Goal: Transaction & Acquisition: Download file/media

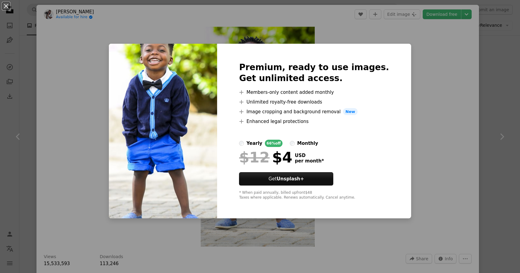
scroll to position [187, 0]
click at [422, 56] on div "An X shape Premium, ready to use images. Get unlimited access. A plus sign Memb…" at bounding box center [260, 136] width 520 height 273
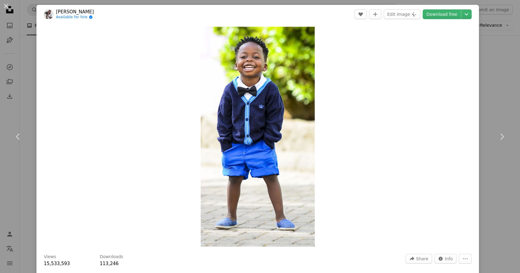
click at [493, 63] on div "An X shape Chevron left Chevron right Terricks Noah Available for hire A checkm…" at bounding box center [260, 136] width 520 height 273
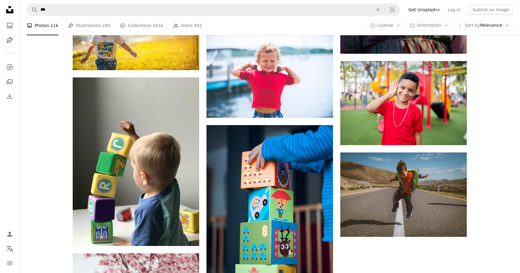
scroll to position [829, 0]
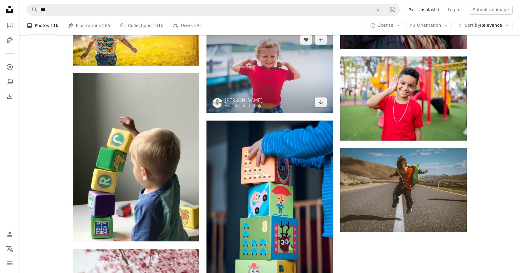
click at [276, 82] on img at bounding box center [269, 71] width 126 height 85
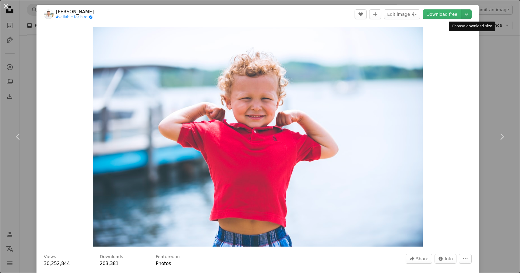
click at [471, 15] on icon "Chevron down" at bounding box center [467, 14] width 10 height 7
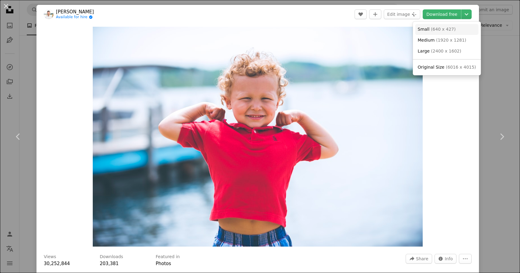
click at [434, 32] on span "( 640 x 427 )" at bounding box center [443, 29] width 25 height 5
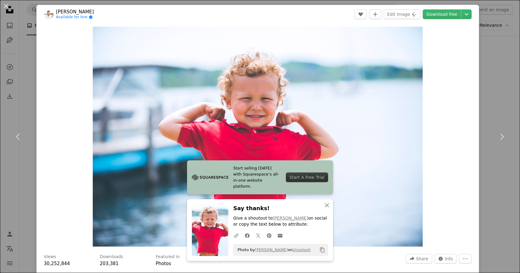
click at [317, 13] on header "[PERSON_NAME] Available for hire A checkmark inside of a circle A heart A plus …" at bounding box center [257, 14] width 442 height 19
click at [514, 80] on div "An X shape Chevron left Chevron right [PERSON_NAME] Available for hire A checkm…" at bounding box center [260, 136] width 520 height 273
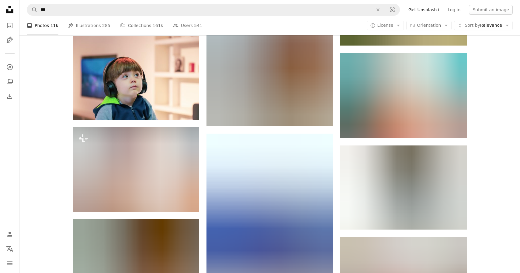
scroll to position [1415, 0]
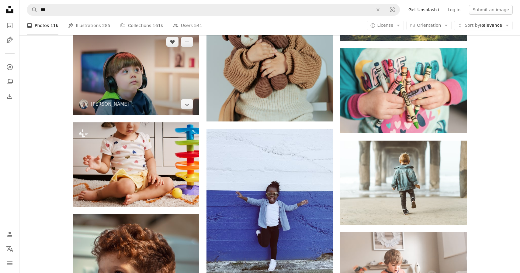
click at [147, 88] on img at bounding box center [136, 73] width 126 height 84
